Goal: Task Accomplishment & Management: Use online tool/utility

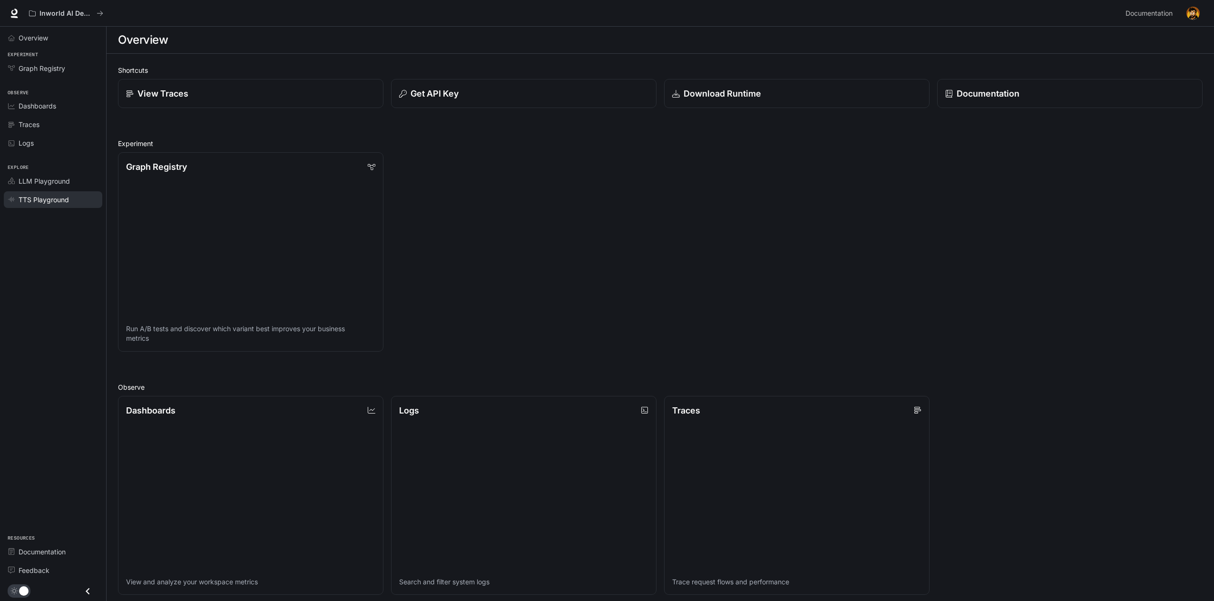
click at [29, 198] on span "TTS Playground" at bounding box center [44, 200] width 50 height 10
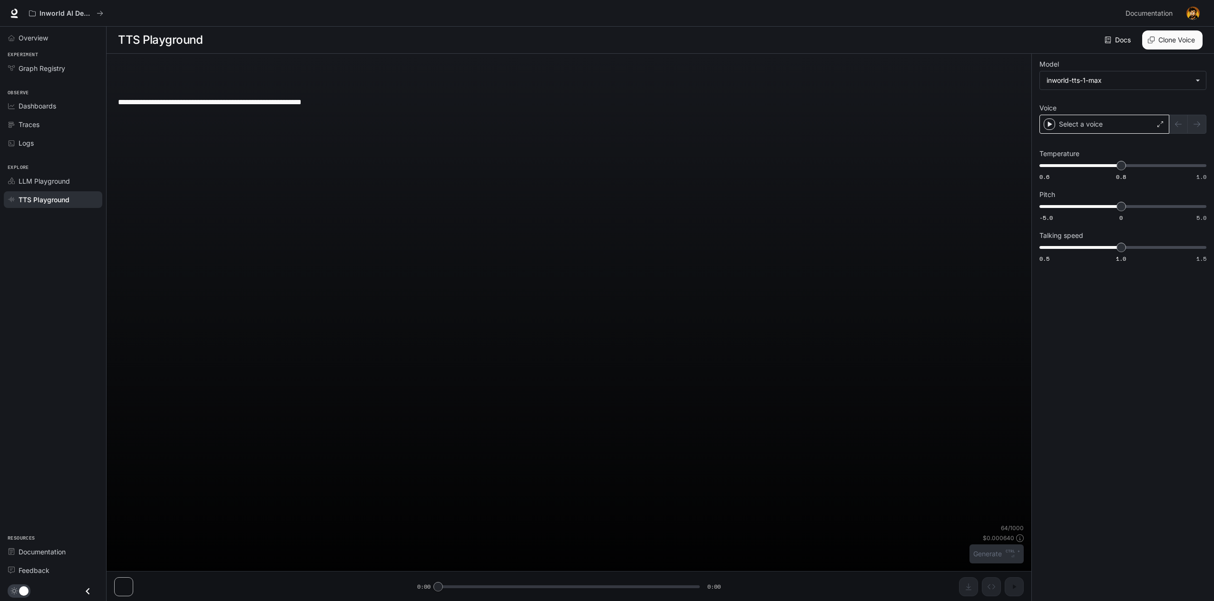
type textarea "**********"
type input "*"
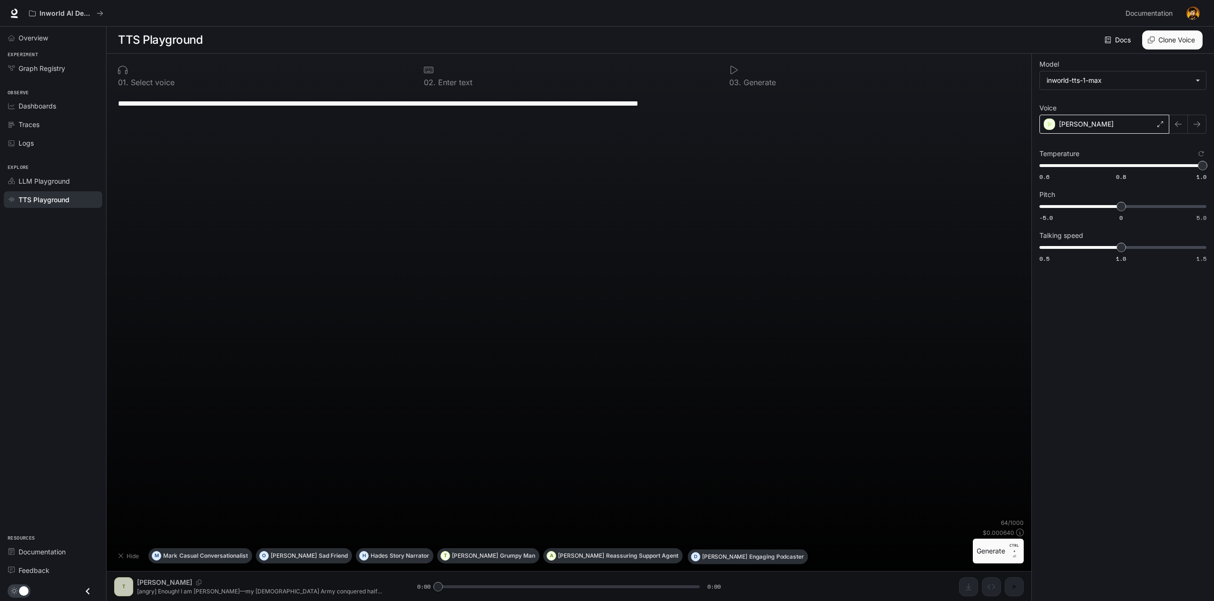
click at [1102, 126] on div "Timothy" at bounding box center [1104, 124] width 130 height 19
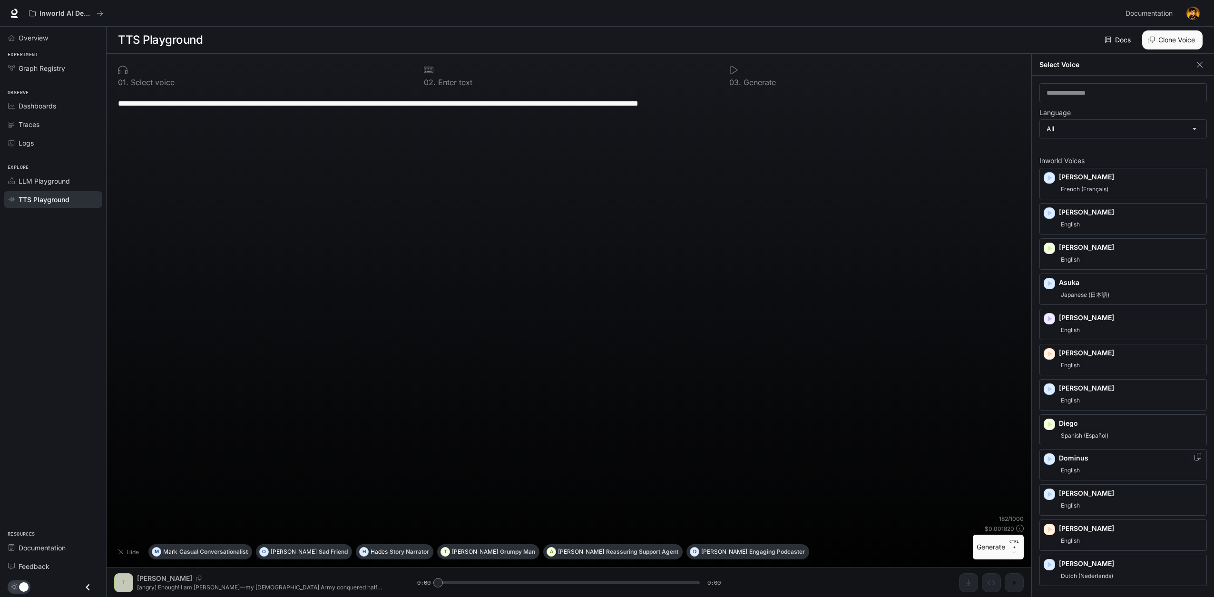
click at [1052, 454] on icon "button" at bounding box center [1049, 459] width 10 height 10
click at [1049, 454] on icon "button" at bounding box center [1049, 459] width 10 height 10
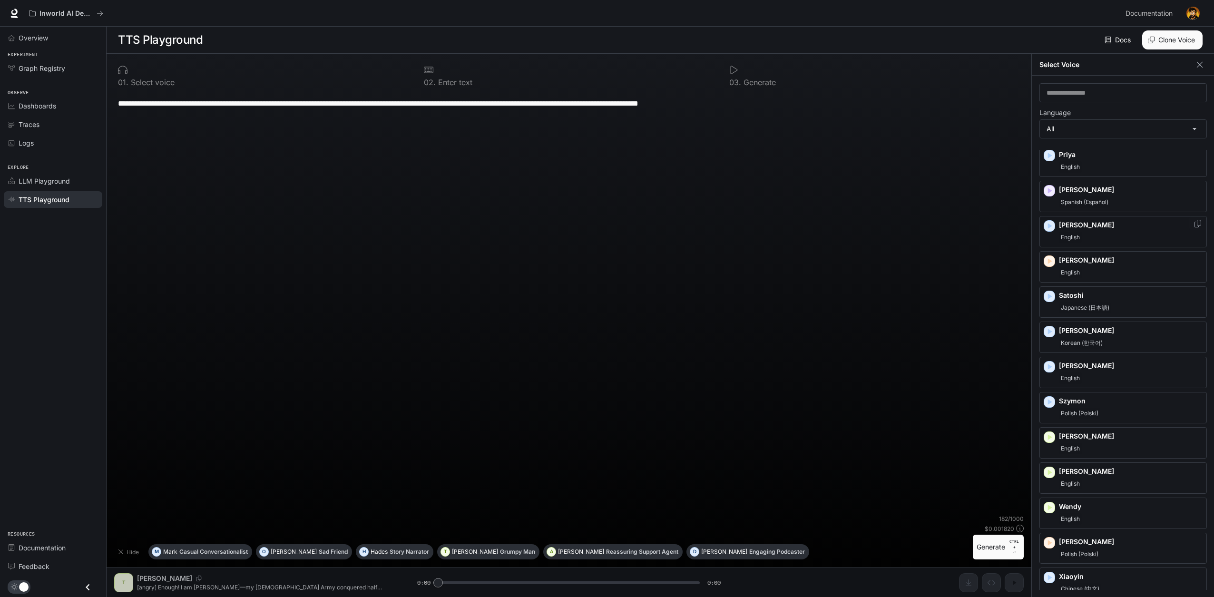
scroll to position [1284, 0]
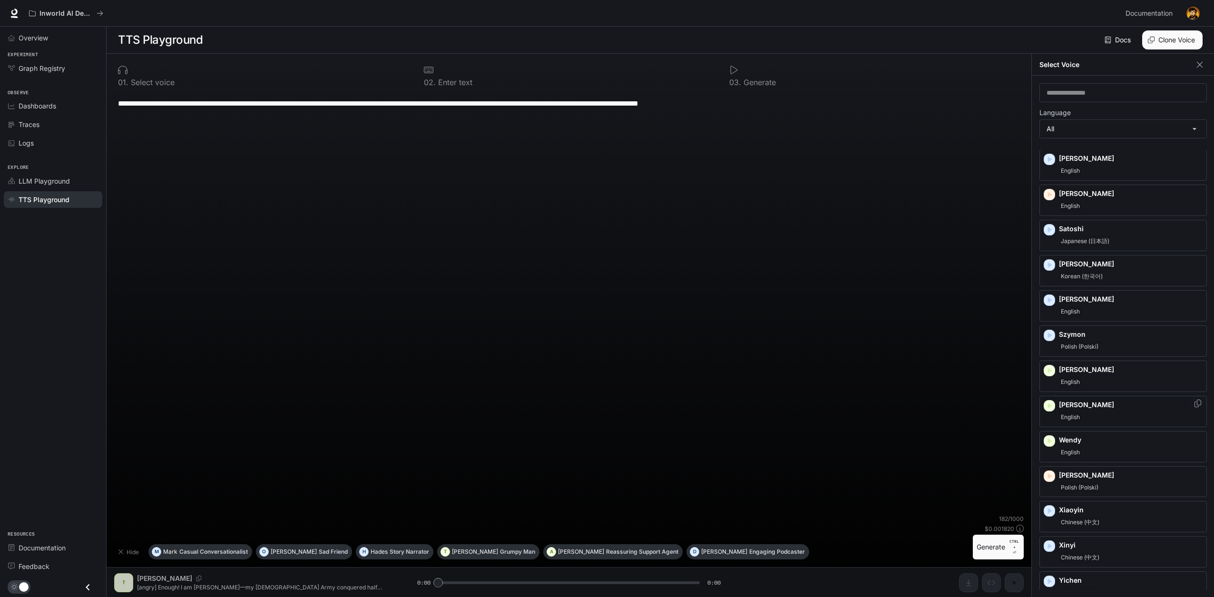
click at [1047, 401] on icon "button" at bounding box center [1049, 406] width 10 height 10
click at [1049, 366] on icon "button" at bounding box center [1049, 371] width 10 height 10
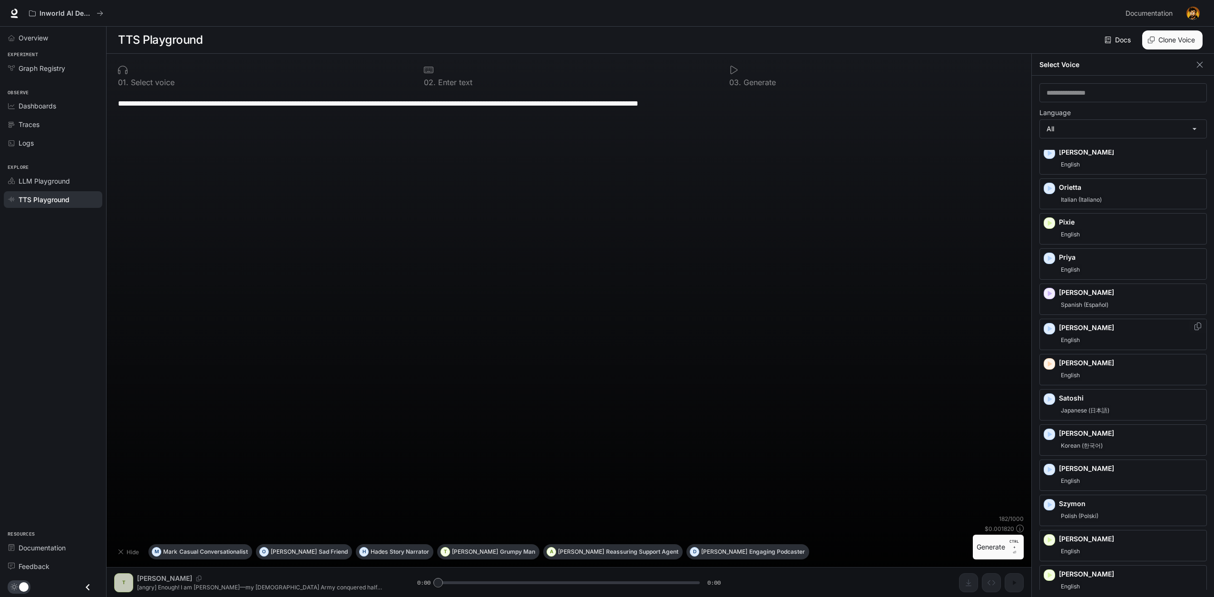
scroll to position [1094, 0]
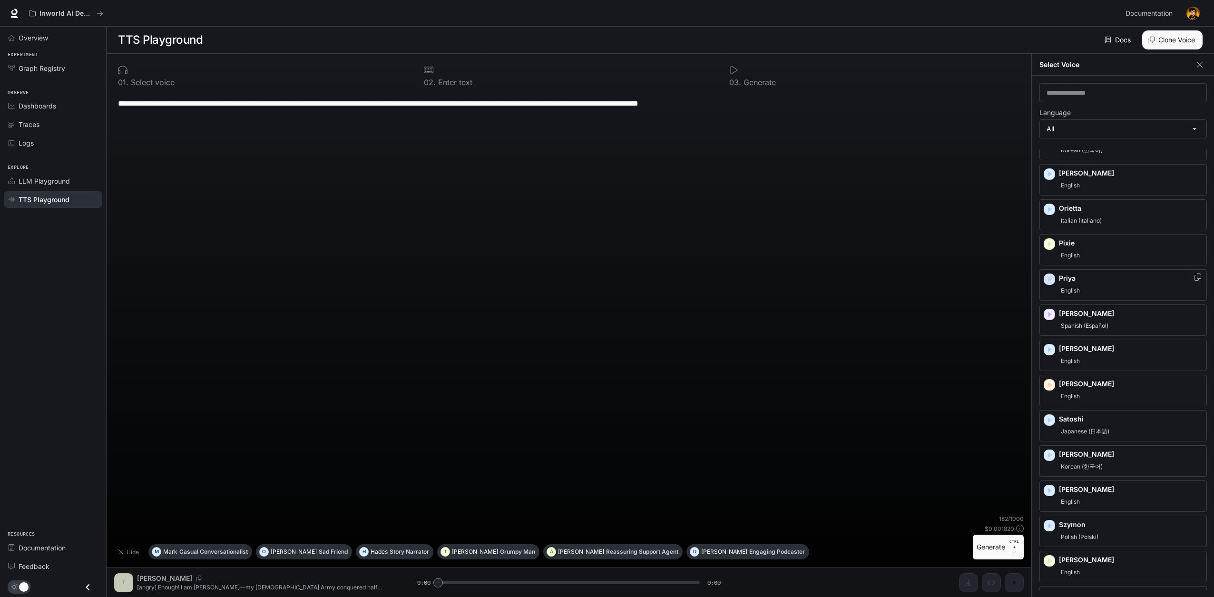
click at [1048, 277] on icon "button" at bounding box center [1050, 280] width 4 height 6
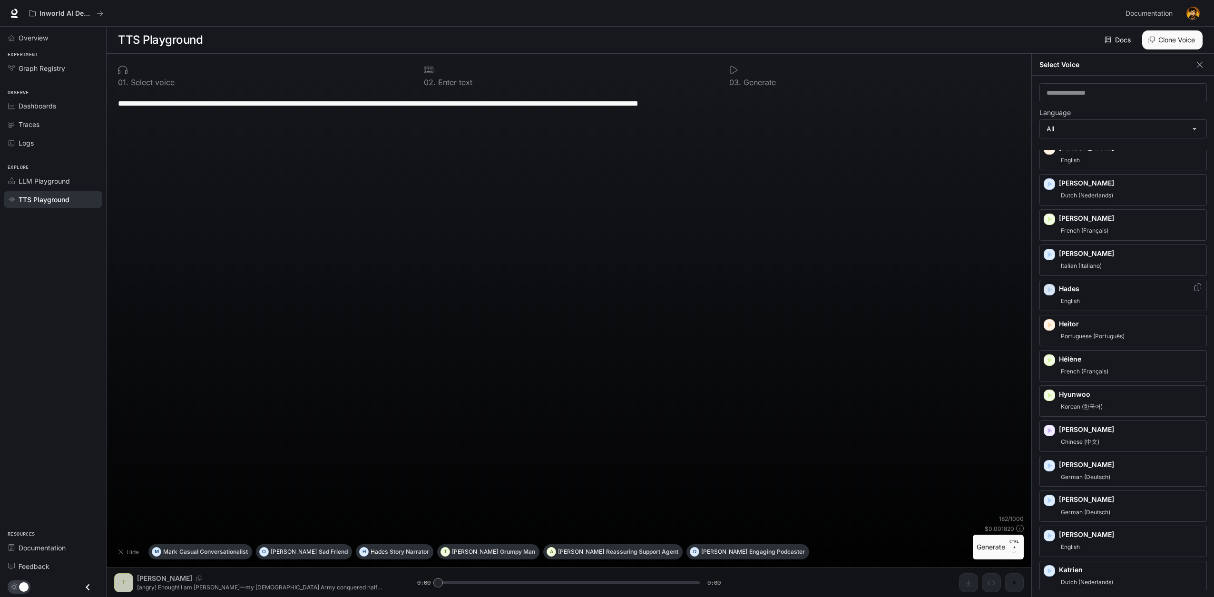
click at [1048, 287] on icon "button" at bounding box center [1050, 290] width 4 height 6
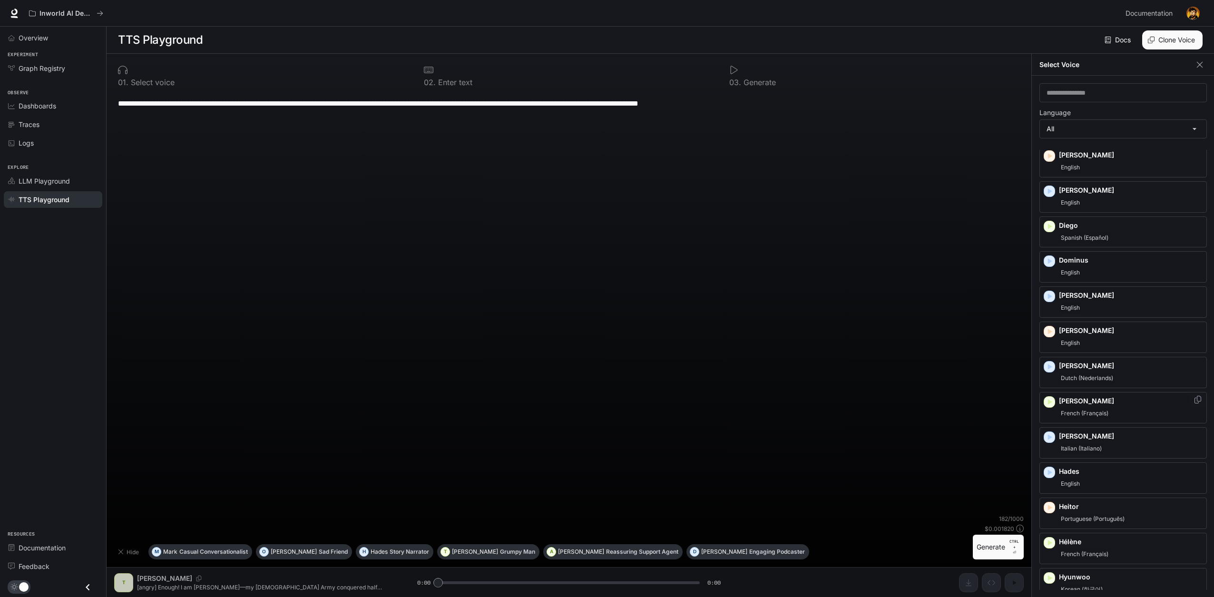
scroll to position [143, 0]
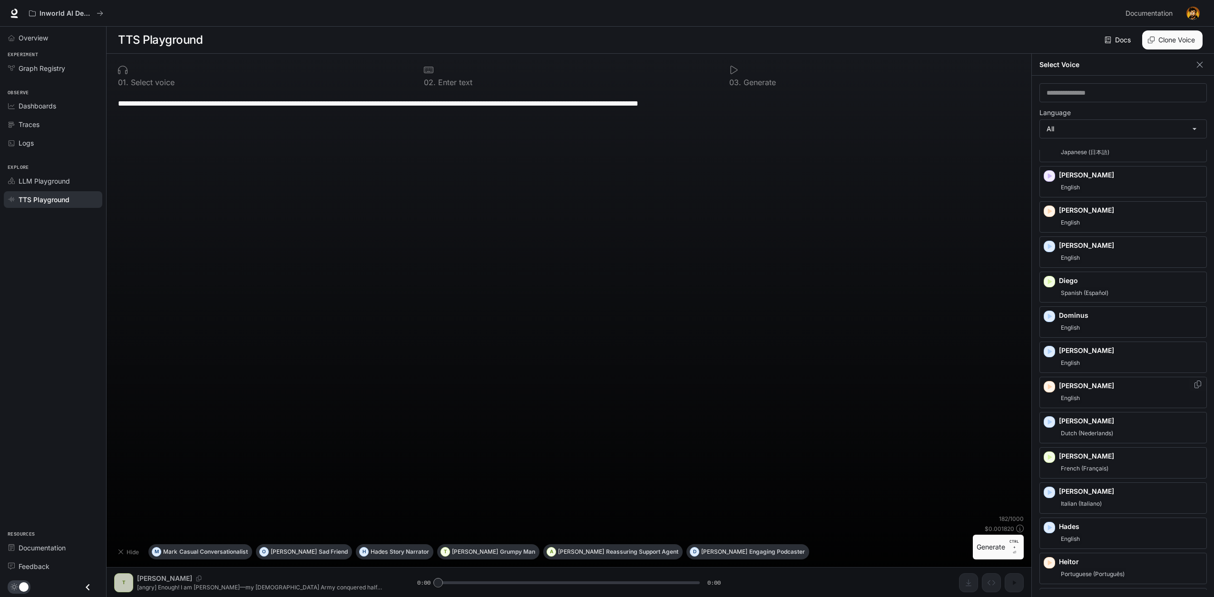
click at [1048, 382] on icon "button" at bounding box center [1049, 387] width 10 height 10
click at [1049, 351] on div "Edward English" at bounding box center [1122, 356] width 167 height 31
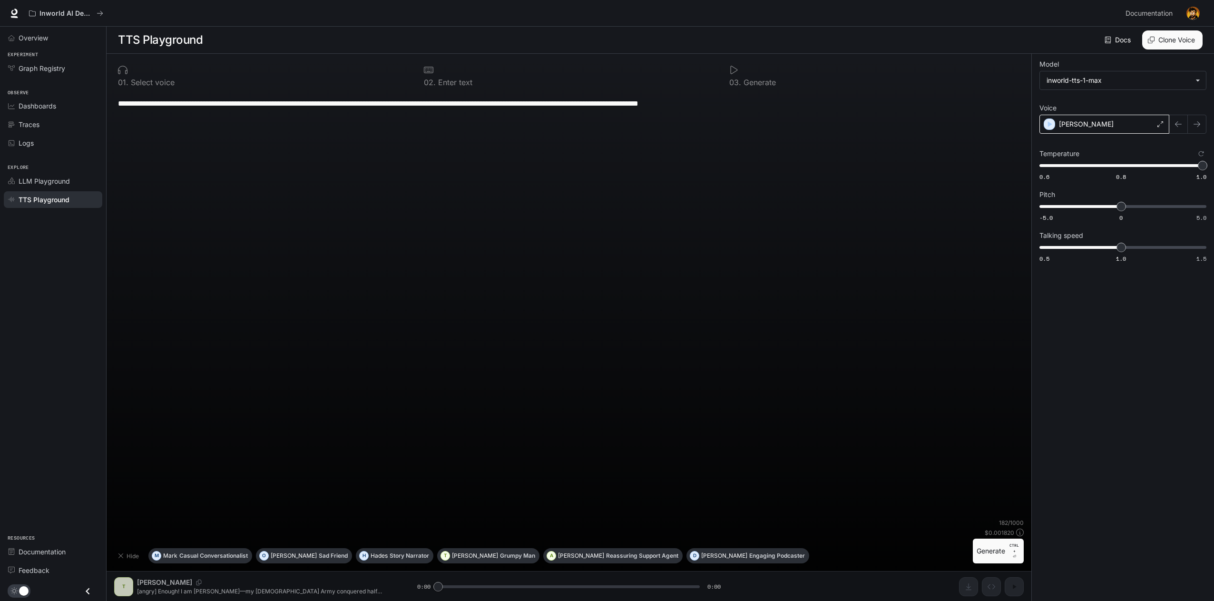
click at [1099, 119] on div "Edward" at bounding box center [1104, 124] width 130 height 19
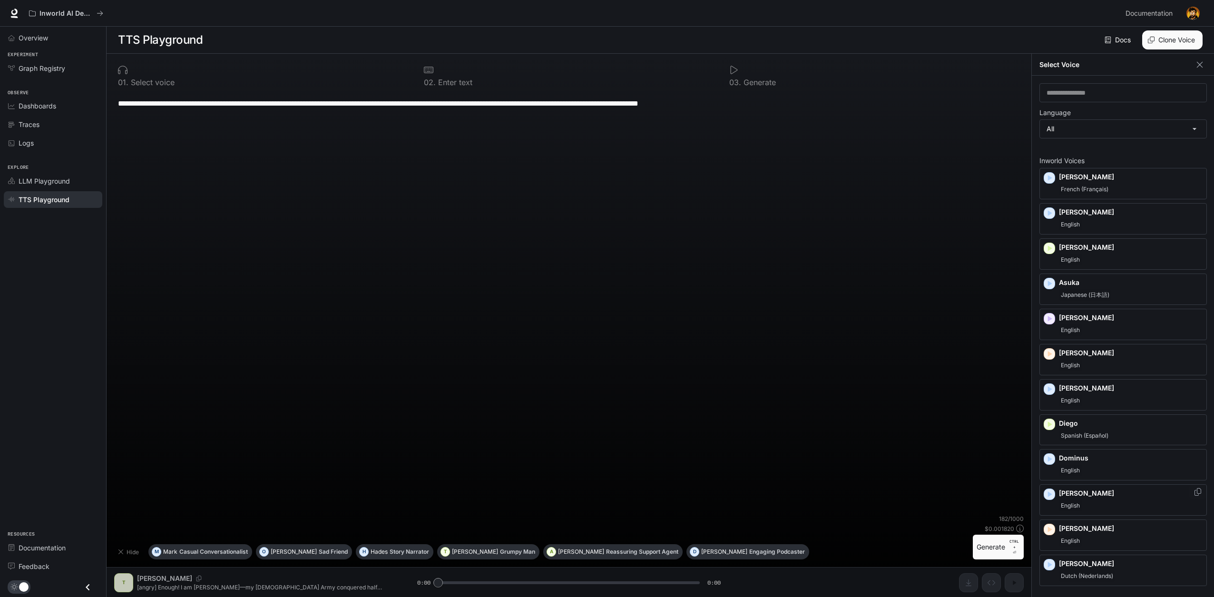
click at [1050, 492] on icon "button" at bounding box center [1049, 494] width 10 height 10
click at [1048, 213] on icon "button" at bounding box center [1050, 213] width 4 height 6
click at [1053, 179] on icon "button" at bounding box center [1049, 178] width 10 height 10
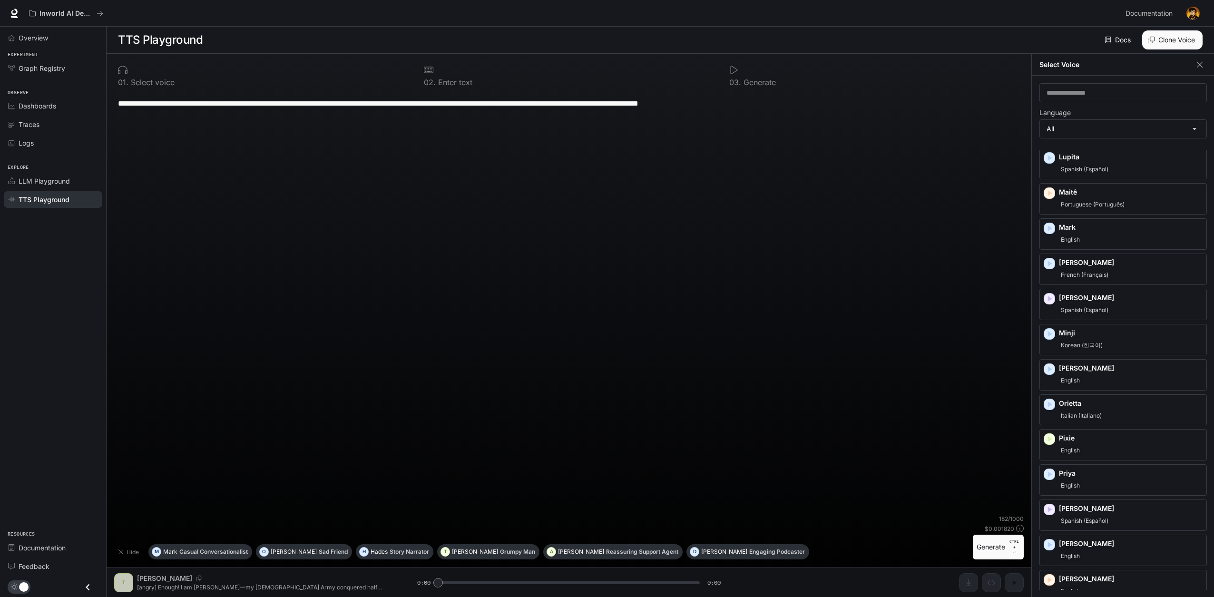
scroll to position [904, 0]
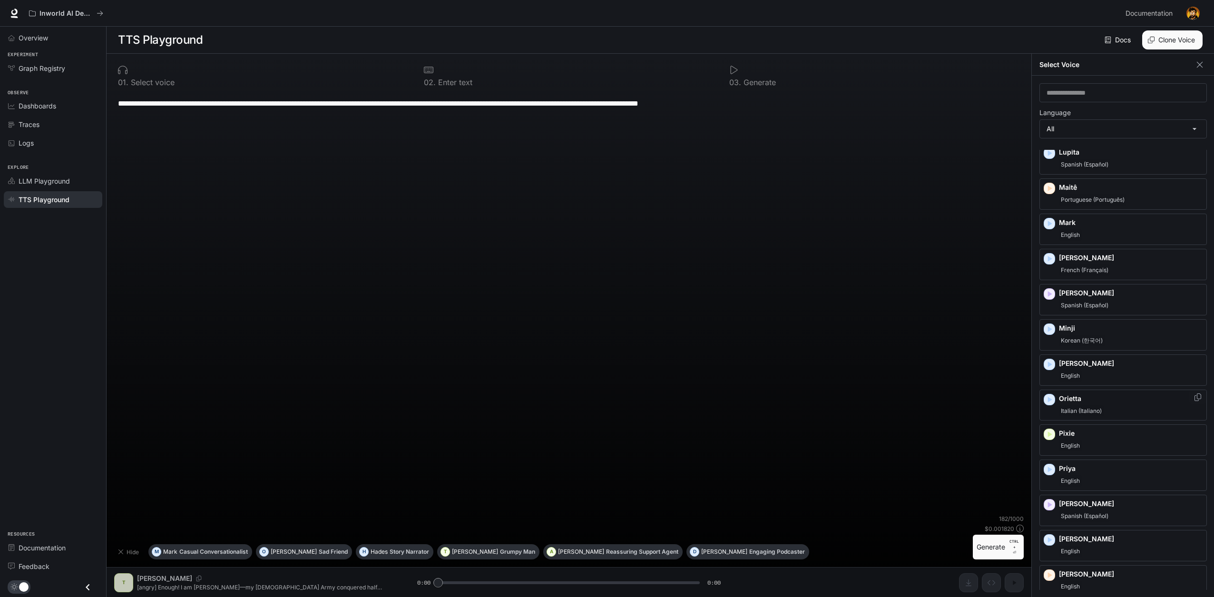
click at [1050, 395] on icon "button" at bounding box center [1049, 400] width 10 height 10
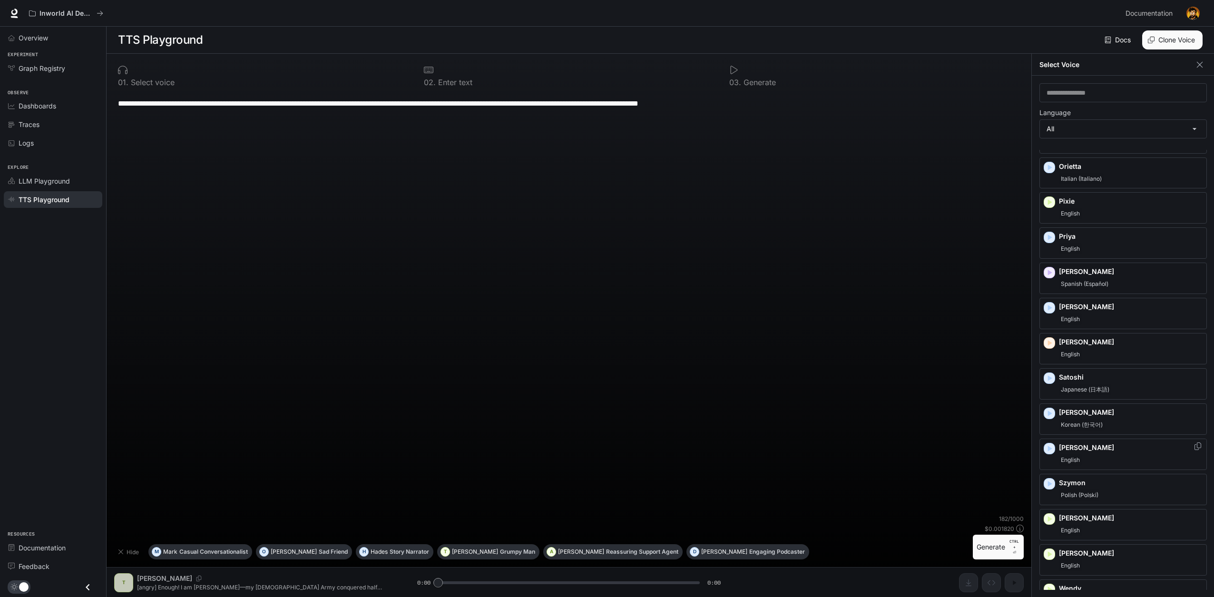
scroll to position [1189, 0]
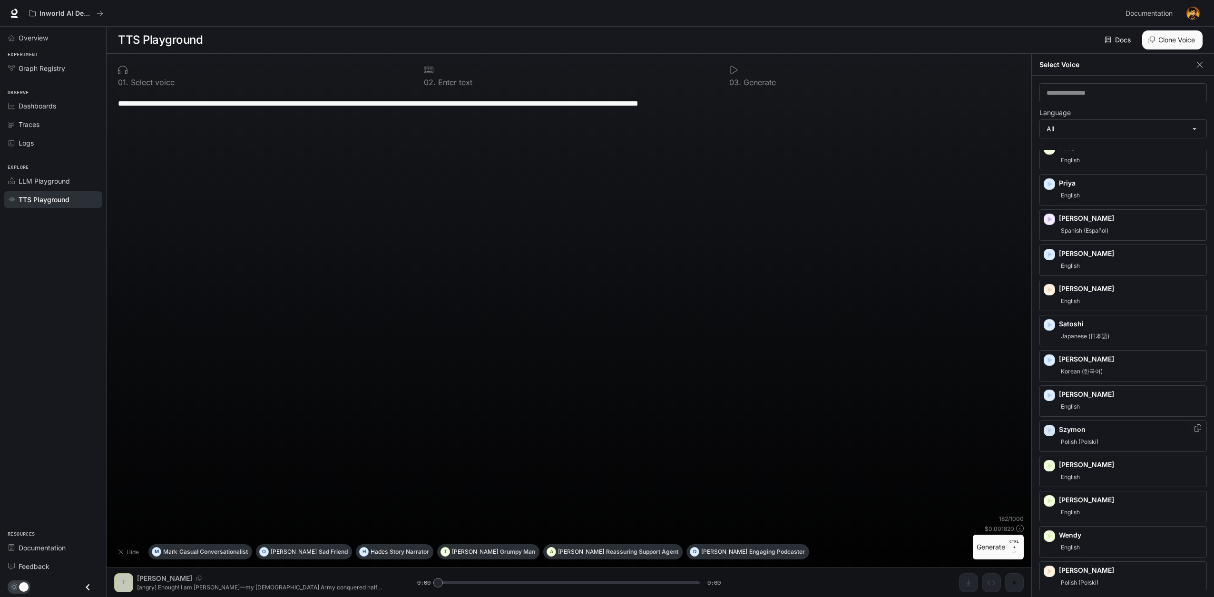
click at [1048, 428] on icon "button" at bounding box center [1050, 431] width 4 height 6
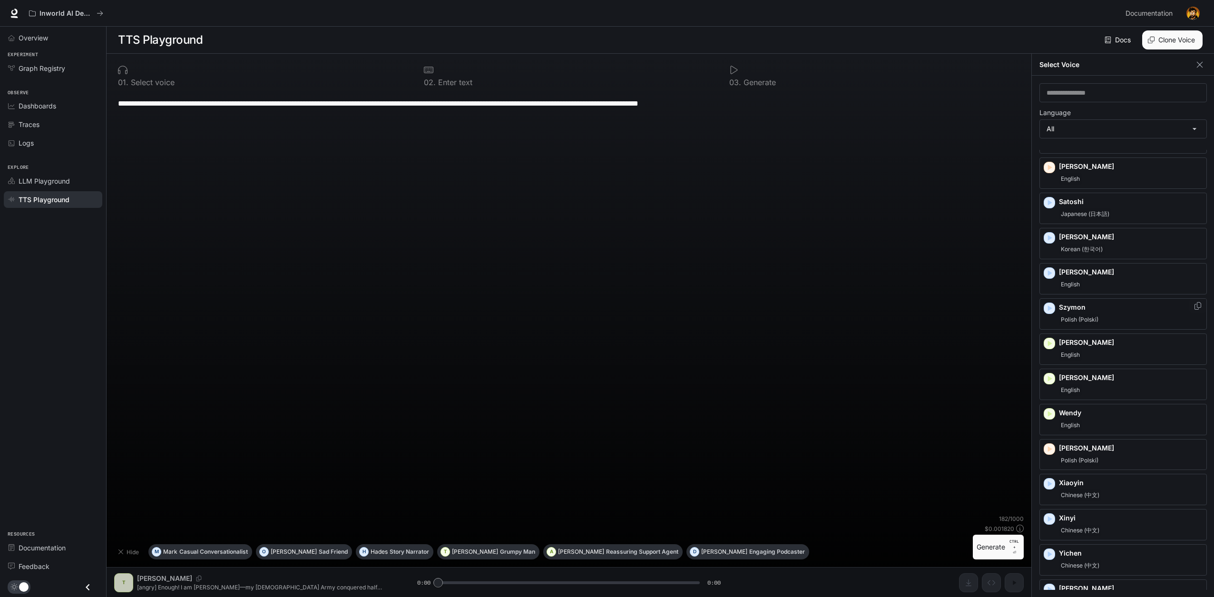
scroll to position [1313, 0]
click at [1049, 445] on icon "button" at bounding box center [1050, 448] width 4 height 6
click at [1149, 442] on div "Wojciech Polish (Polski)" at bounding box center [1131, 453] width 144 height 23
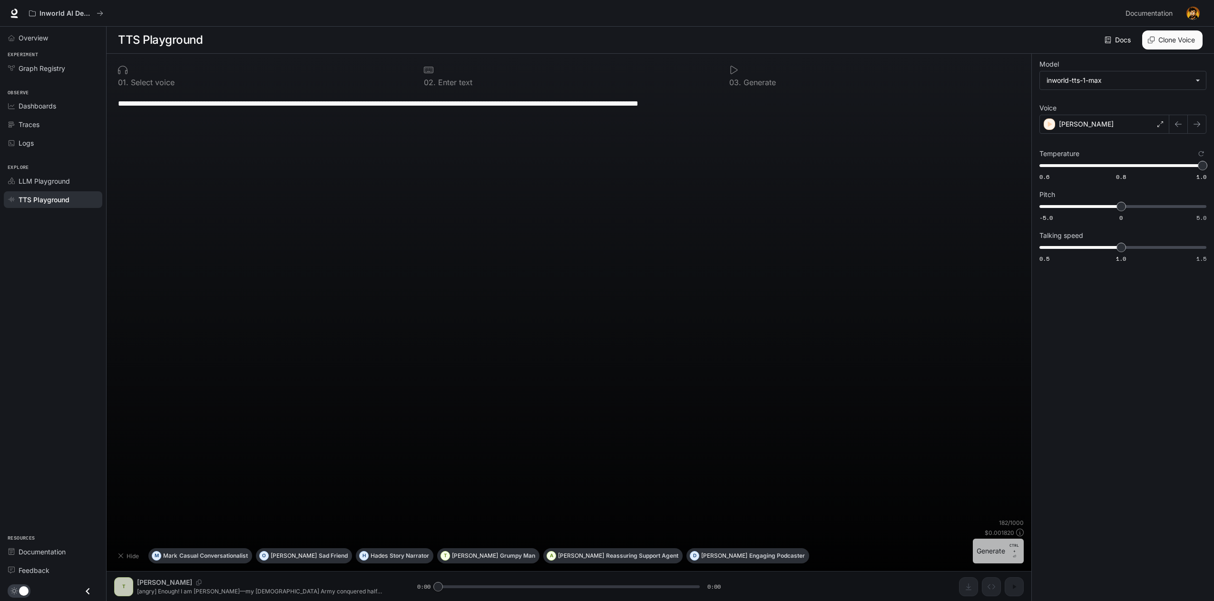
click at [994, 555] on button "Generate CTRL + ⏎" at bounding box center [998, 550] width 51 height 25
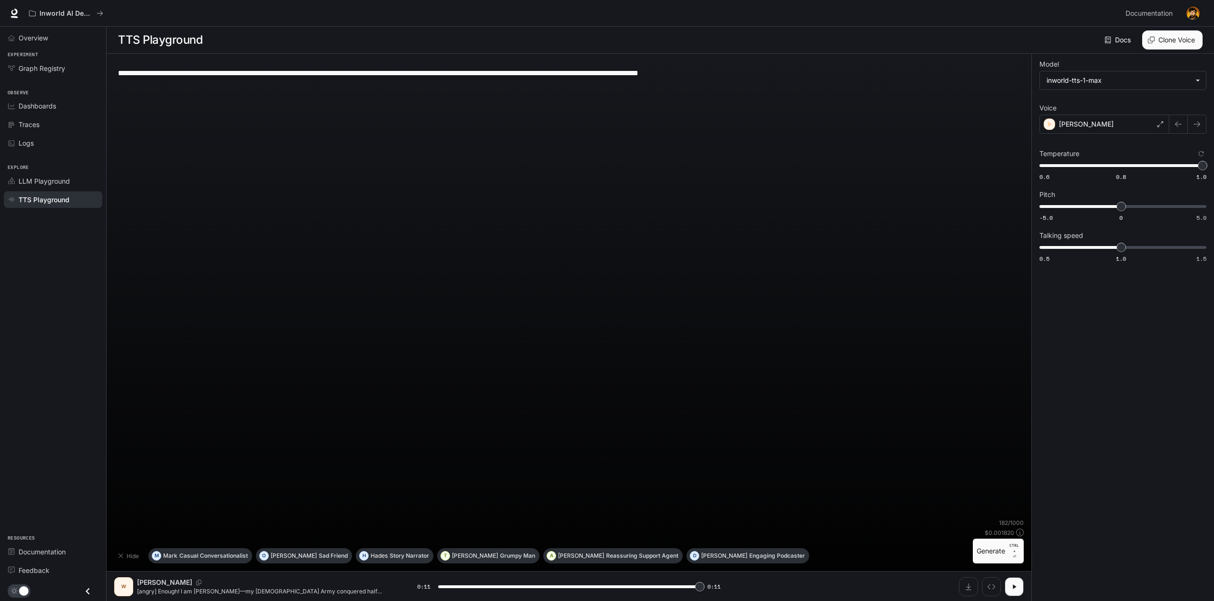
type input "*"
click at [1080, 126] on p "[PERSON_NAME]" at bounding box center [1086, 124] width 55 height 10
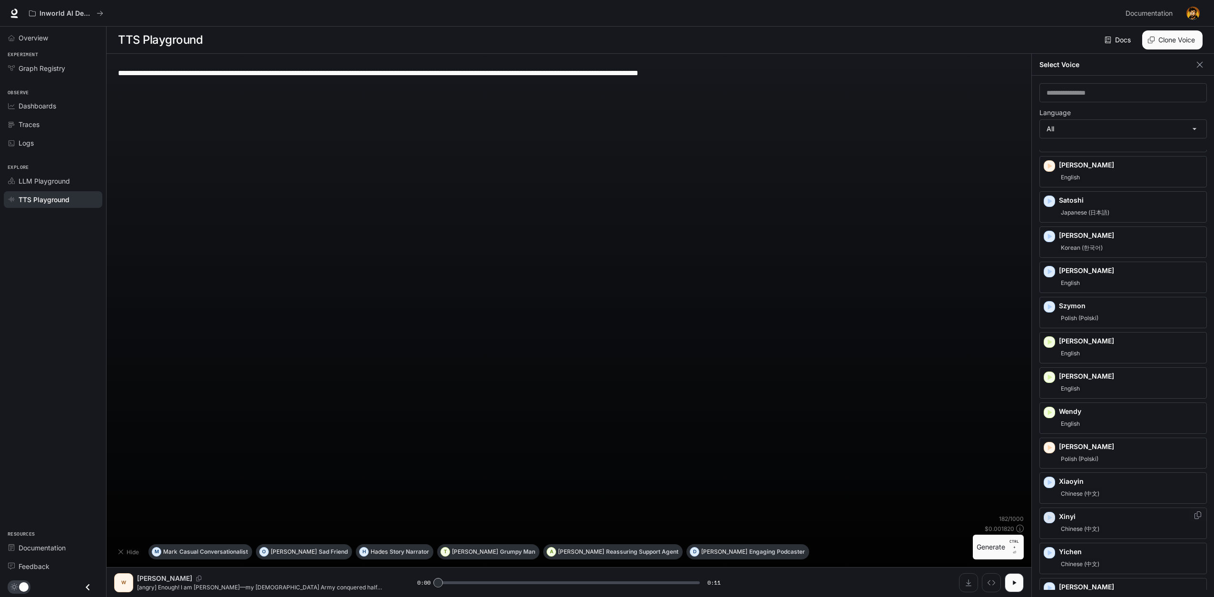
click at [1045, 513] on icon "button" at bounding box center [1049, 518] width 10 height 10
click at [1050, 480] on icon "button" at bounding box center [1050, 483] width 4 height 6
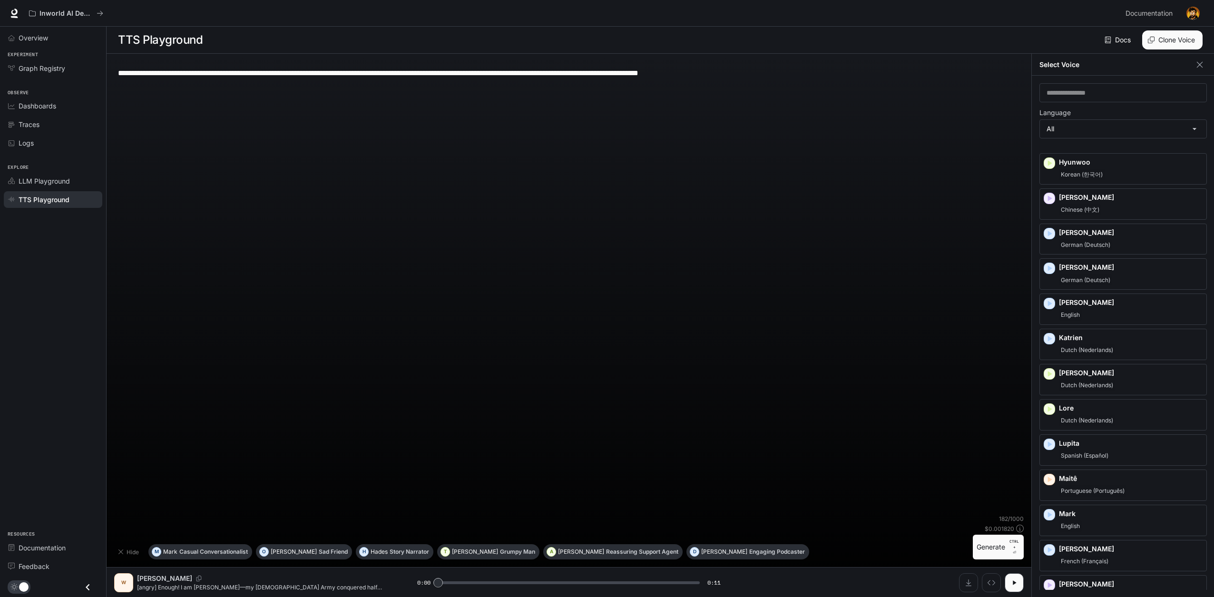
scroll to position [552, 0]
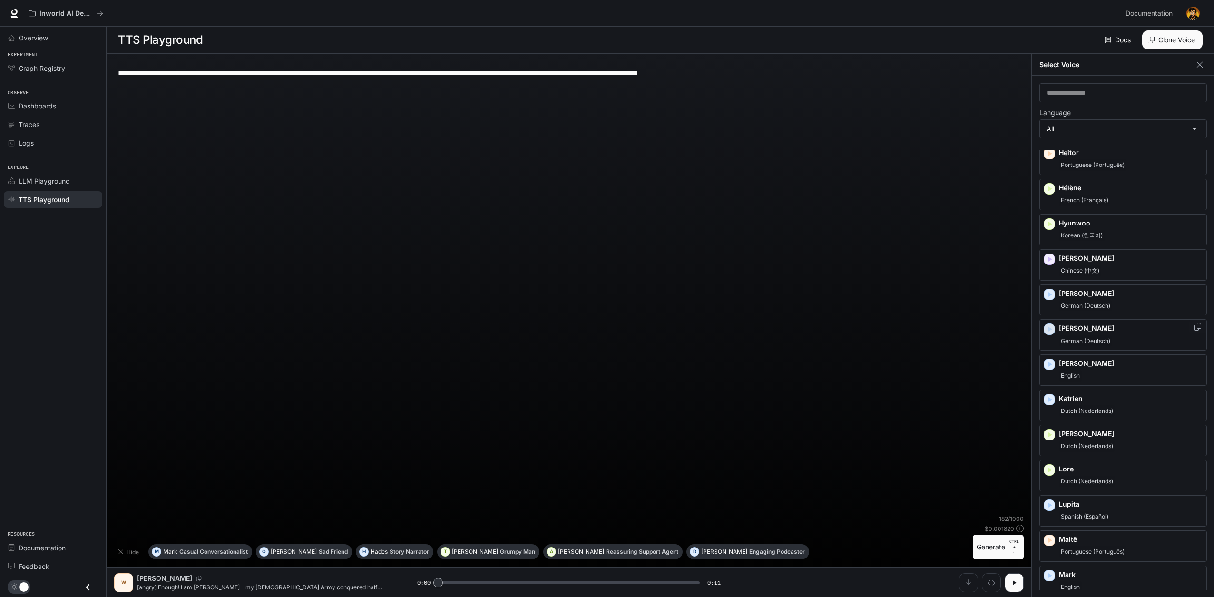
click at [1053, 324] on icon "button" at bounding box center [1049, 329] width 10 height 10
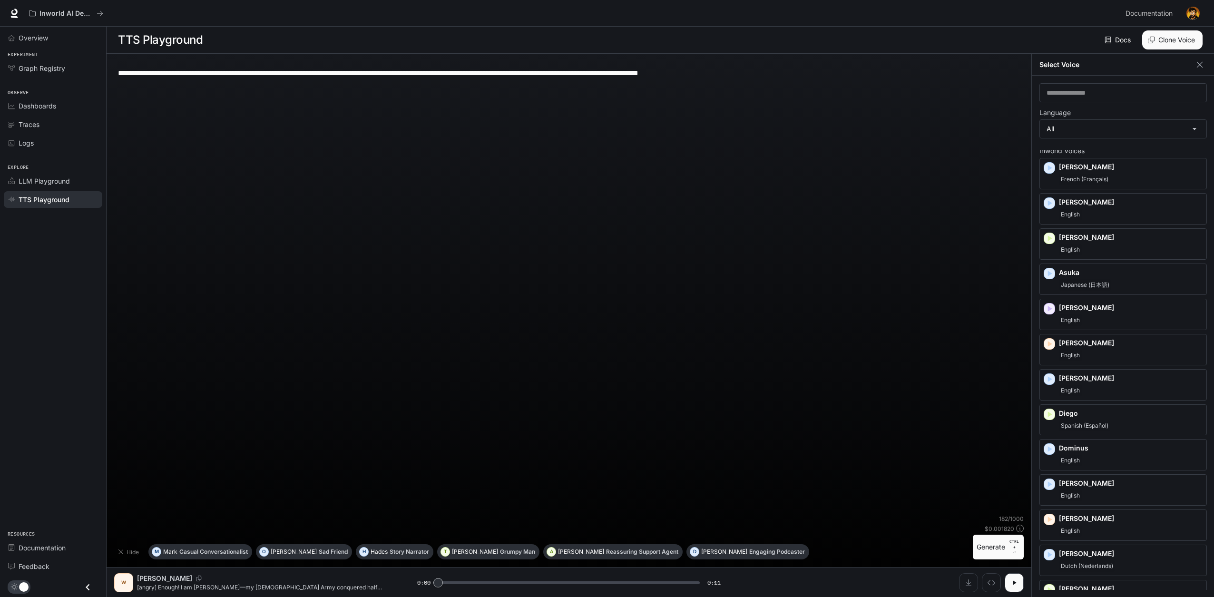
scroll to position [0, 0]
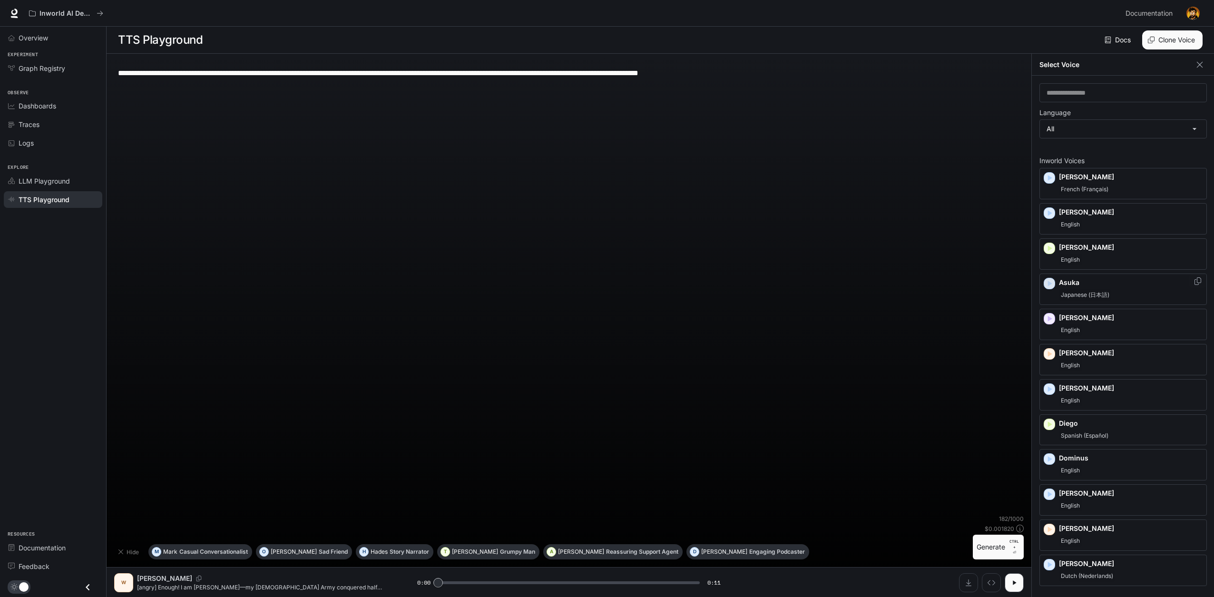
click at [1046, 281] on icon "button" at bounding box center [1049, 284] width 10 height 10
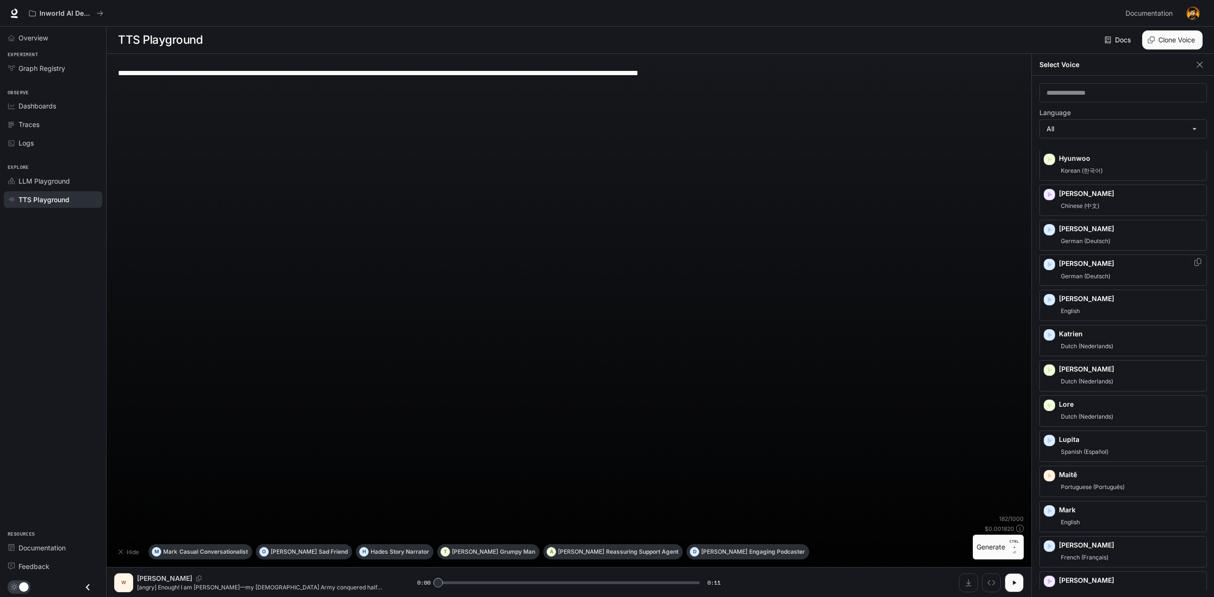
scroll to position [713, 0]
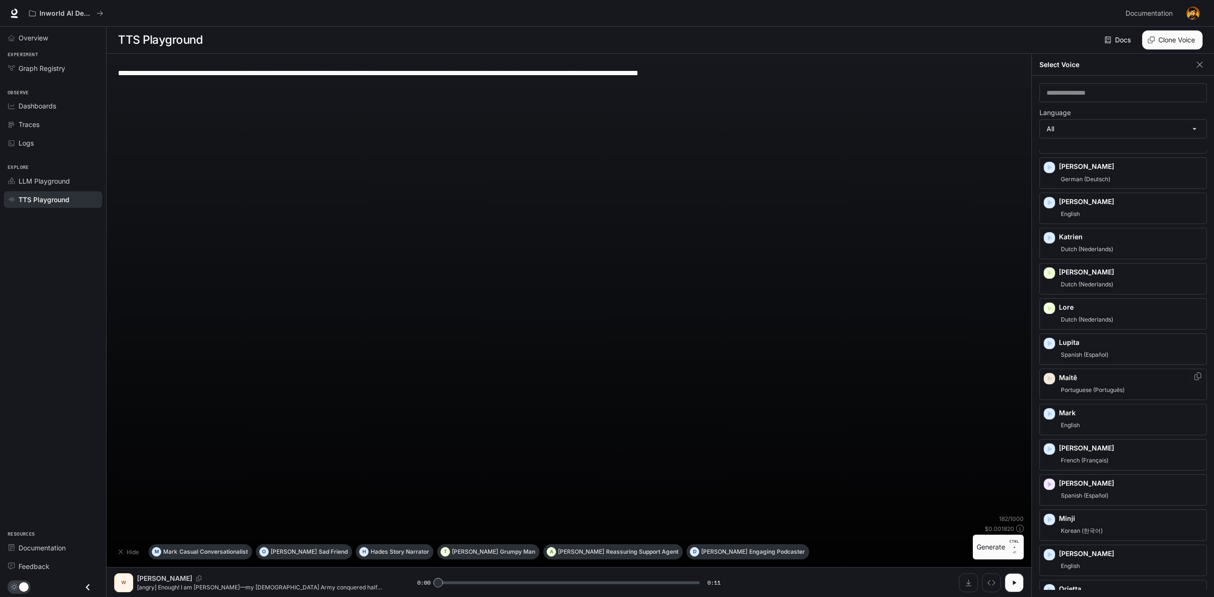
click at [1045, 374] on icon "button" at bounding box center [1049, 379] width 10 height 10
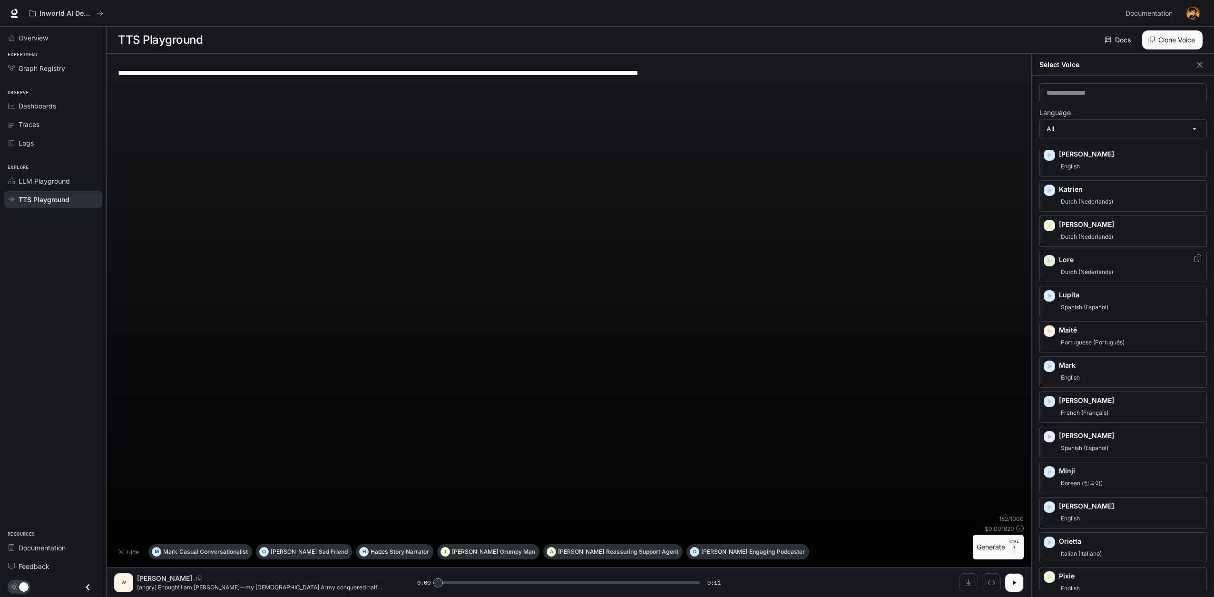
click at [1050, 256] on icon "button" at bounding box center [1049, 261] width 10 height 10
click at [1049, 223] on icon "button" at bounding box center [1050, 226] width 4 height 6
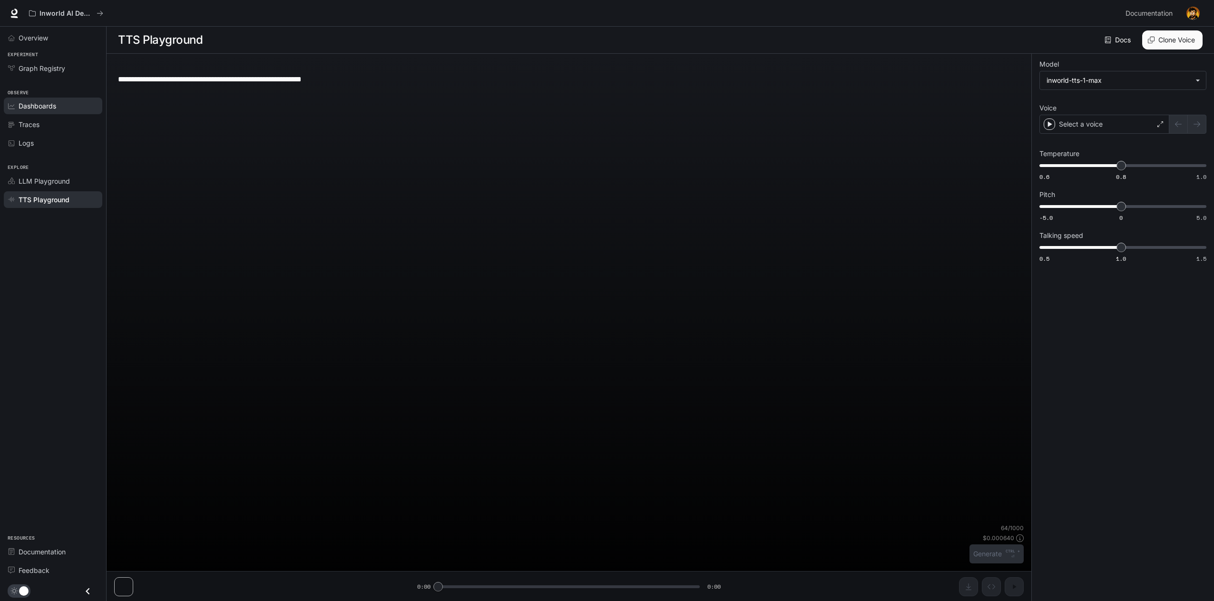
type input "*"
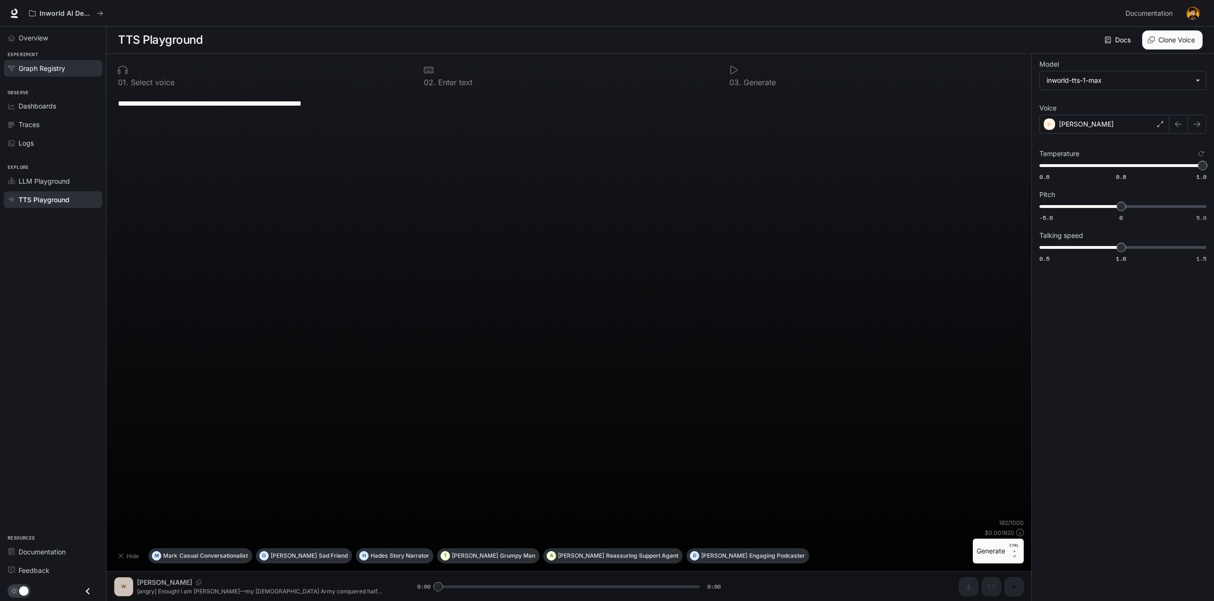
click at [52, 69] on span "Graph Registry" at bounding box center [42, 68] width 47 height 10
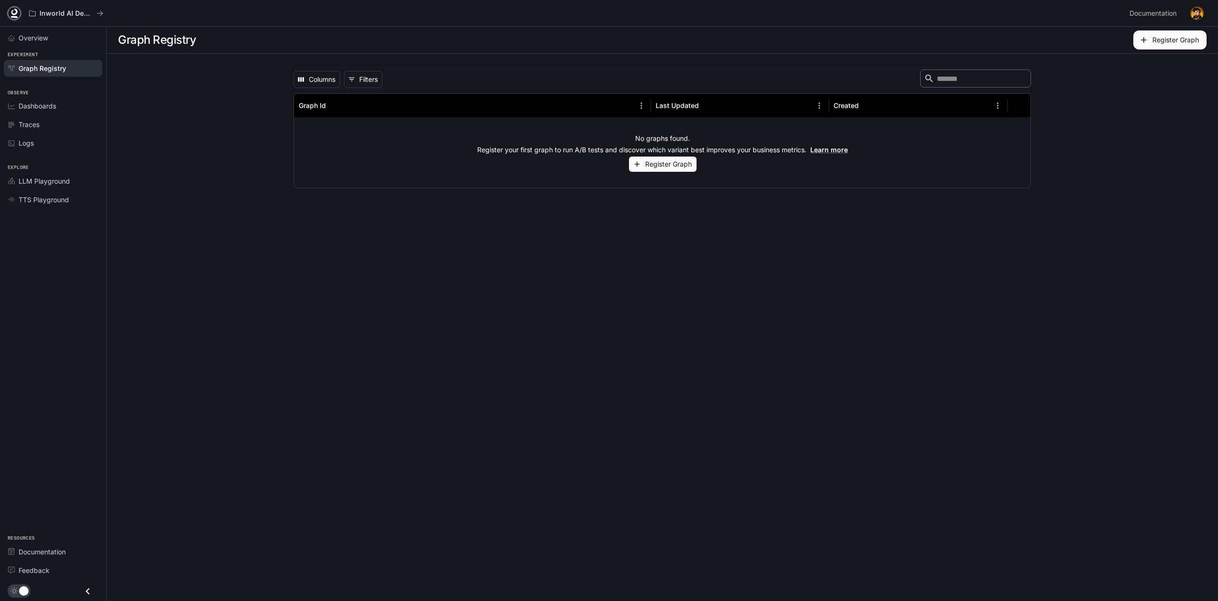
click at [14, 17] on icon at bounding box center [14, 17] width 7 height 2
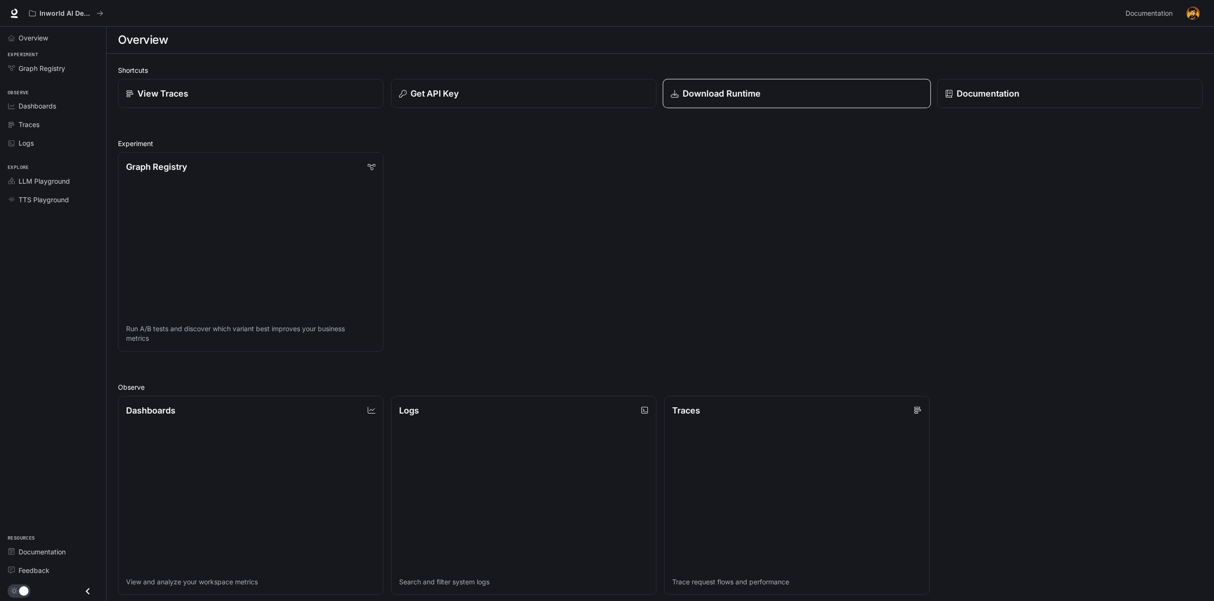
click at [712, 96] on p "Download Runtime" at bounding box center [722, 93] width 78 height 13
